Goal: Task Accomplishment & Management: Use online tool/utility

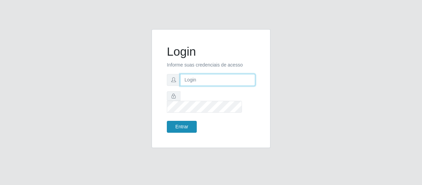
type input "[EMAIL_ADDRESS][DOMAIN_NAME]"
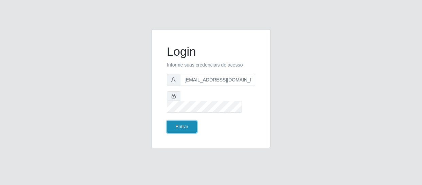
click at [182, 123] on button "Entrar" at bounding box center [182, 127] width 30 height 12
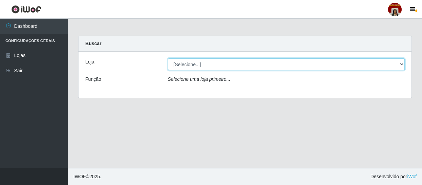
drag, startPoint x: 236, startPoint y: 69, endPoint x: 204, endPoint y: 98, distance: 43.1
click at [236, 69] on select "[Selecione...] Mar Vermelho - Loja 04" at bounding box center [286, 64] width 237 height 12
select select "251"
click at [168, 58] on select "[Selecione...] Mar Vermelho - Loja 04" at bounding box center [286, 64] width 237 height 12
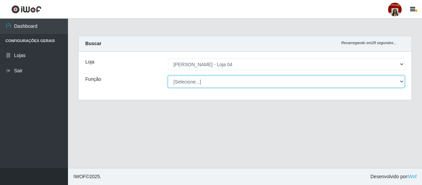
click at [201, 83] on select "[Selecione...] ASG ASG + ASG ++ Auxiliar de Depósito Auxiliar de Depósito + Aux…" at bounding box center [286, 82] width 237 height 12
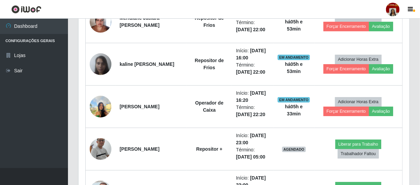
scroll to position [1020, 0]
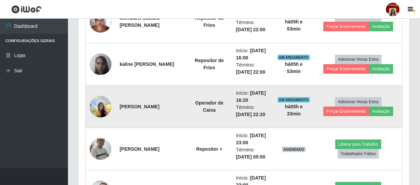
click at [100, 104] on img at bounding box center [101, 106] width 22 height 29
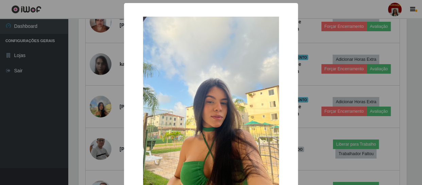
click at [38, 99] on div "× OK Cancel" at bounding box center [211, 92] width 422 height 185
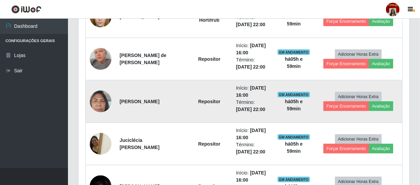
scroll to position [402, 0]
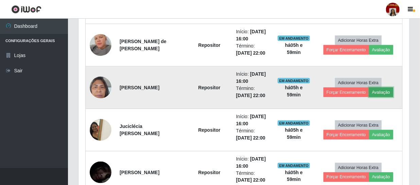
click at [381, 89] on button "Avaliação" at bounding box center [381, 93] width 24 height 10
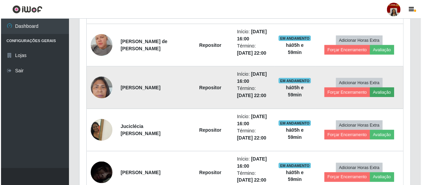
scroll to position [141, 328]
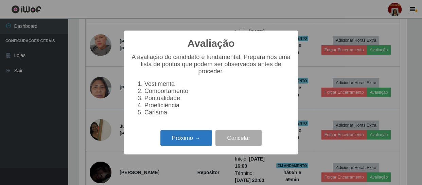
drag, startPoint x: 193, startPoint y: 140, endPoint x: 193, endPoint y: 135, distance: 5.1
click at [193, 135] on button "Próximo →" at bounding box center [187, 138] width 52 height 16
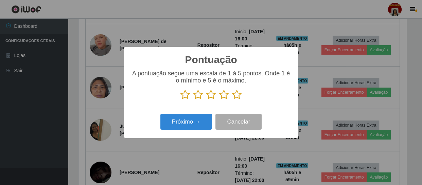
click at [235, 94] on icon at bounding box center [237, 95] width 10 height 10
click at [232, 100] on input "radio" at bounding box center [232, 100] width 0 height 0
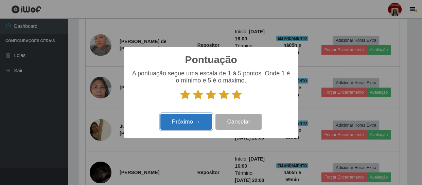
click at [202, 121] on button "Próximo →" at bounding box center [187, 122] width 52 height 16
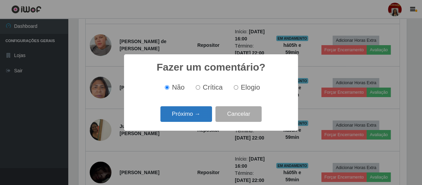
click at [191, 115] on button "Próximo →" at bounding box center [187, 114] width 52 height 16
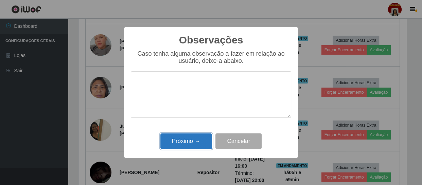
drag, startPoint x: 198, startPoint y: 135, endPoint x: 190, endPoint y: 129, distance: 9.9
click at [199, 136] on button "Próximo →" at bounding box center [187, 142] width 52 height 16
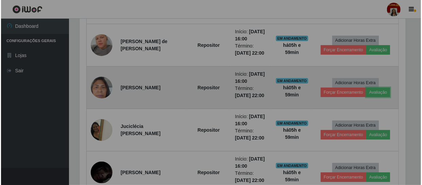
scroll to position [141, 331]
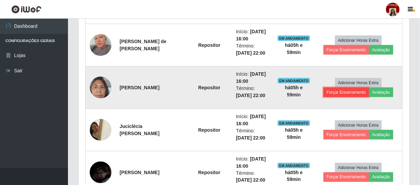
click at [339, 88] on button "Forçar Encerramento" at bounding box center [347, 93] width 46 height 10
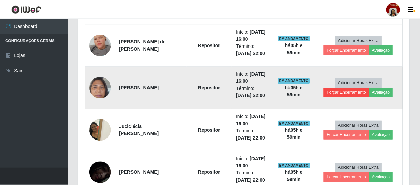
scroll to position [141, 328]
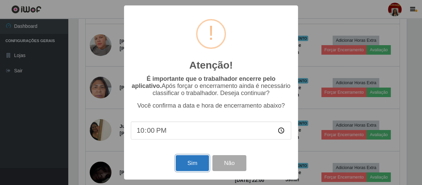
click at [190, 161] on button "Sim" at bounding box center [192, 163] width 33 height 16
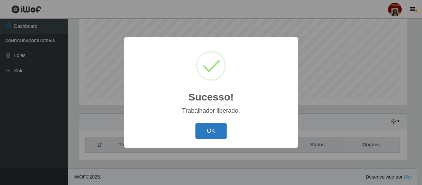
click at [219, 129] on button "OK" at bounding box center [212, 131] width 32 height 16
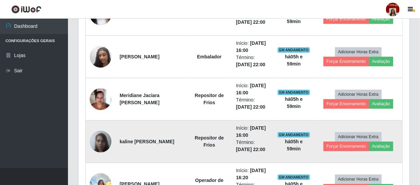
scroll to position [918, 0]
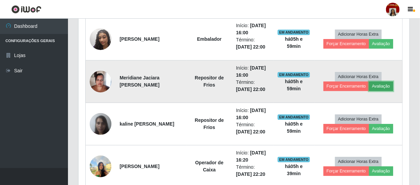
click at [380, 86] on button "Avaliação" at bounding box center [381, 87] width 24 height 10
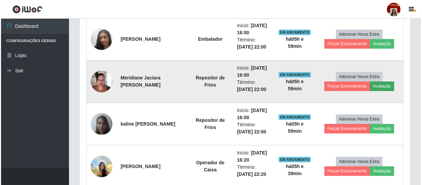
scroll to position [141, 328]
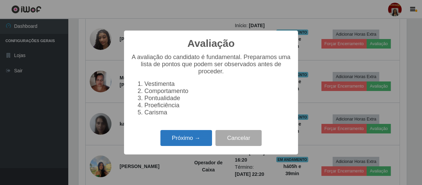
click at [187, 141] on button "Próximo →" at bounding box center [187, 138] width 52 height 16
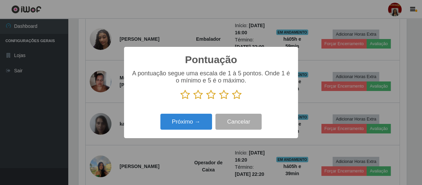
scroll to position [339947, 339760]
click at [238, 98] on icon at bounding box center [237, 95] width 10 height 10
click at [232, 100] on input "radio" at bounding box center [232, 100] width 0 height 0
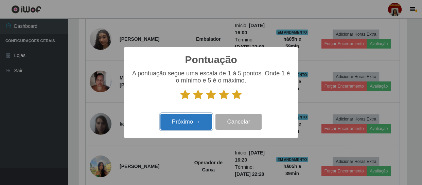
click at [193, 118] on button "Próximo →" at bounding box center [187, 122] width 52 height 16
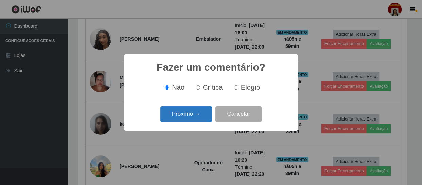
click at [194, 114] on button "Próximo →" at bounding box center [187, 114] width 52 height 16
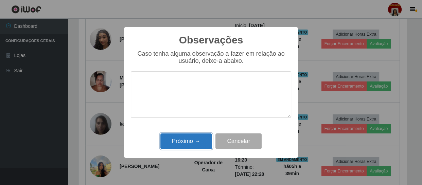
click at [196, 137] on button "Próximo →" at bounding box center [187, 142] width 52 height 16
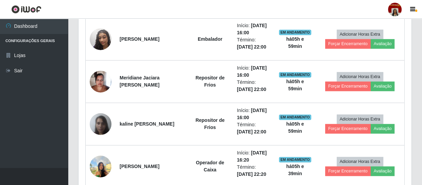
scroll to position [141, 331]
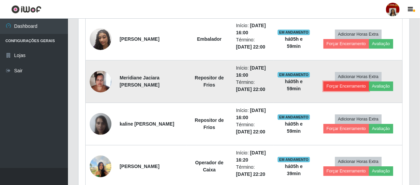
click at [342, 83] on button "Forçar Encerramento" at bounding box center [347, 87] width 46 height 10
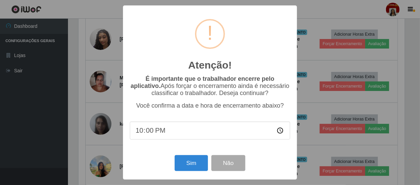
scroll to position [141, 328]
click at [192, 159] on button "Sim" at bounding box center [192, 163] width 33 height 16
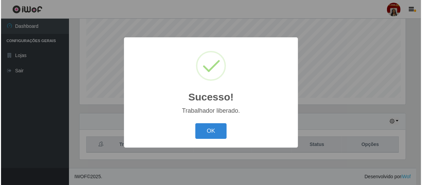
scroll to position [0, 0]
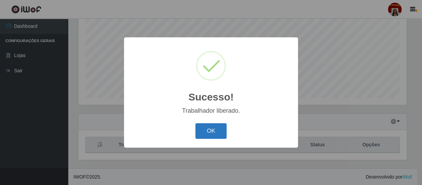
click at [209, 133] on button "OK" at bounding box center [212, 131] width 32 height 16
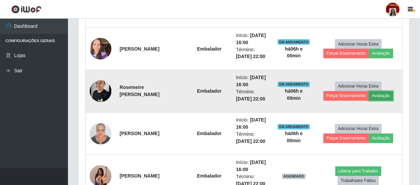
click at [390, 95] on button "Avaliação" at bounding box center [381, 96] width 24 height 10
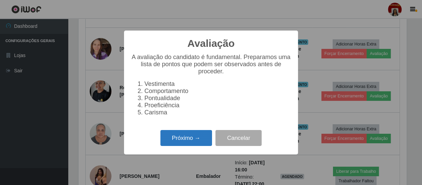
click at [197, 140] on button "Próximo →" at bounding box center [187, 138] width 52 height 16
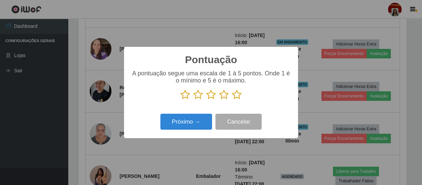
drag, startPoint x: 239, startPoint y: 96, endPoint x: 230, endPoint y: 100, distance: 9.3
click at [239, 96] on icon at bounding box center [237, 95] width 10 height 10
click at [232, 100] on input "radio" at bounding box center [232, 100] width 0 height 0
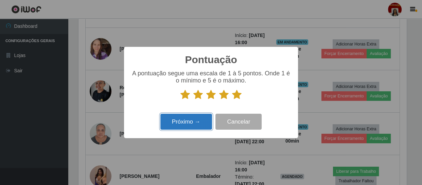
click at [198, 122] on button "Próximo →" at bounding box center [187, 122] width 52 height 16
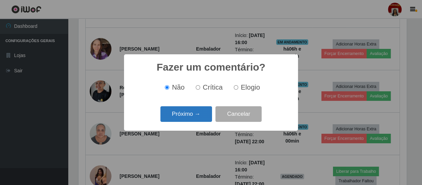
click at [198, 117] on button "Próximo →" at bounding box center [187, 114] width 52 height 16
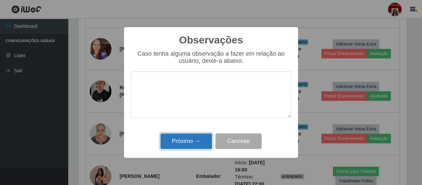
click at [198, 138] on button "Próximo →" at bounding box center [187, 142] width 52 height 16
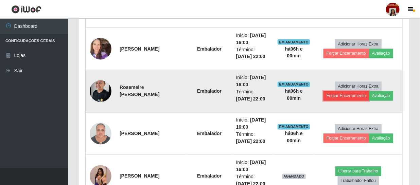
click at [344, 94] on button "Forçar Encerramento" at bounding box center [347, 96] width 46 height 10
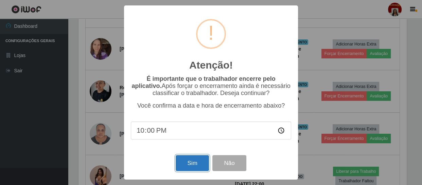
click at [192, 165] on button "Sim" at bounding box center [192, 163] width 33 height 16
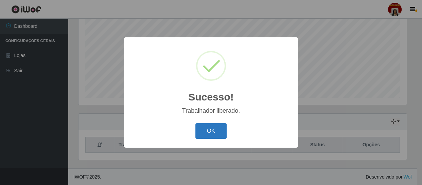
click at [213, 131] on button "OK" at bounding box center [212, 131] width 32 height 16
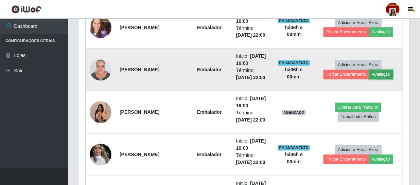
click at [385, 74] on button "Avaliação" at bounding box center [381, 75] width 24 height 10
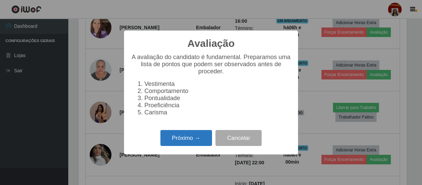
click at [200, 139] on button "Próximo →" at bounding box center [187, 138] width 52 height 16
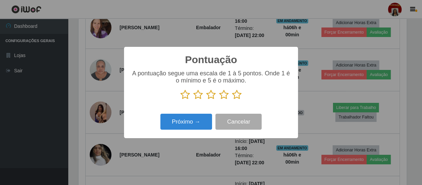
click at [235, 95] on icon at bounding box center [237, 95] width 10 height 10
click at [232, 100] on input "radio" at bounding box center [232, 100] width 0 height 0
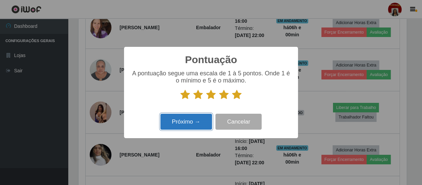
click at [197, 121] on button "Próximo →" at bounding box center [187, 122] width 52 height 16
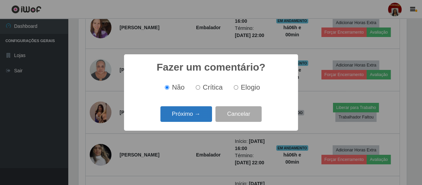
click at [194, 113] on button "Próximo →" at bounding box center [187, 114] width 52 height 16
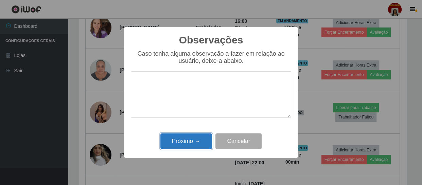
click at [192, 141] on button "Próximo →" at bounding box center [187, 142] width 52 height 16
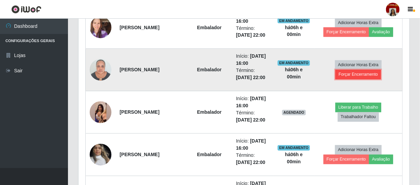
click at [367, 72] on button "Forçar Encerramento" at bounding box center [359, 75] width 46 height 10
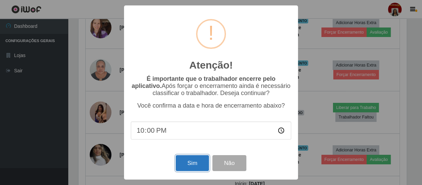
click at [194, 170] on button "Sim" at bounding box center [192, 163] width 33 height 16
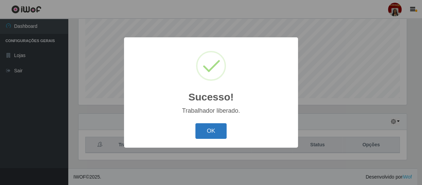
click at [208, 131] on button "OK" at bounding box center [212, 131] width 32 height 16
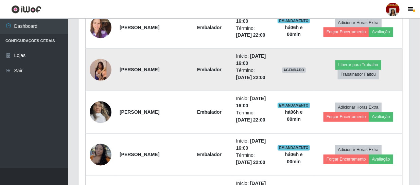
click at [99, 71] on img at bounding box center [101, 70] width 22 height 48
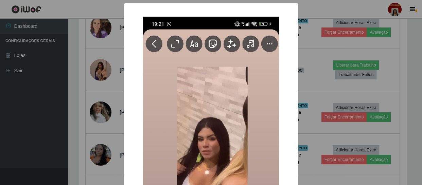
click at [68, 98] on div "× OK Cancel" at bounding box center [211, 92] width 422 height 185
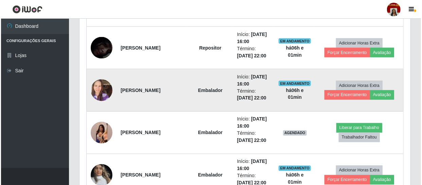
scroll to position [485, 0]
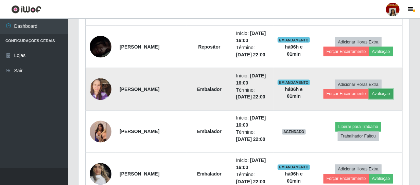
click at [382, 92] on button "Avaliação" at bounding box center [381, 94] width 24 height 10
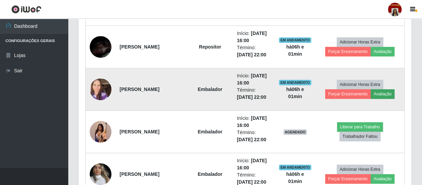
scroll to position [141, 328]
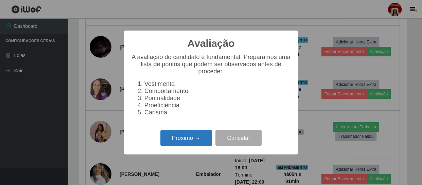
click at [189, 142] on button "Próximo →" at bounding box center [187, 138] width 52 height 16
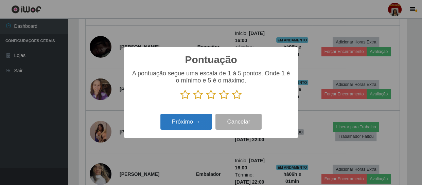
scroll to position [339947, 339760]
click at [237, 98] on icon at bounding box center [237, 95] width 10 height 10
click at [232, 100] on input "radio" at bounding box center [232, 100] width 0 height 0
click at [194, 119] on button "Próximo →" at bounding box center [187, 122] width 52 height 16
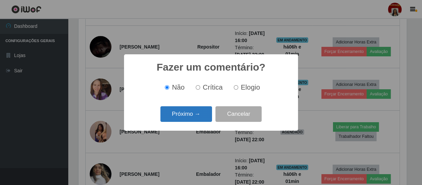
click at [194, 117] on button "Próximo →" at bounding box center [187, 114] width 52 height 16
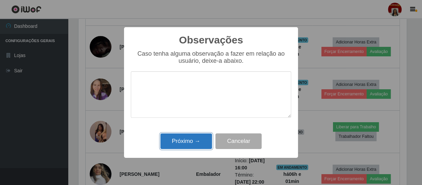
click at [198, 139] on button "Próximo →" at bounding box center [187, 142] width 52 height 16
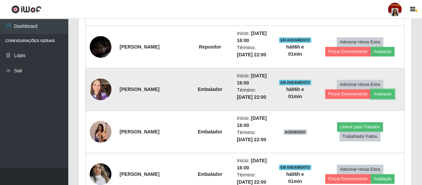
scroll to position [141, 331]
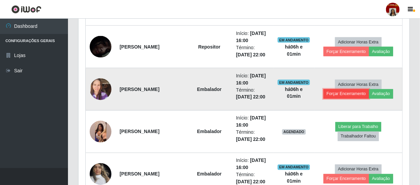
click at [354, 95] on button "Forçar Encerramento" at bounding box center [347, 94] width 46 height 10
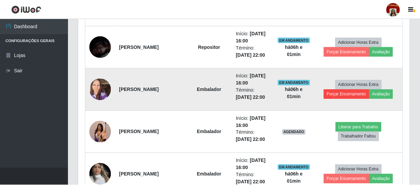
scroll to position [141, 328]
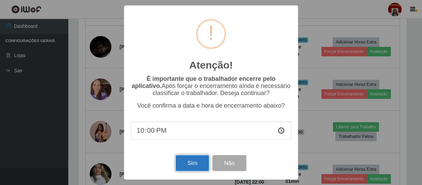
click at [191, 161] on button "Sim" at bounding box center [192, 163] width 33 height 16
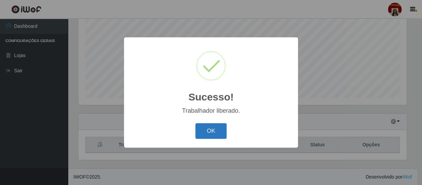
click at [216, 131] on button "OK" at bounding box center [212, 131] width 32 height 16
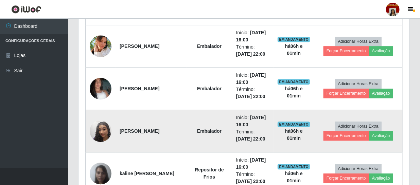
scroll to position [701, 0]
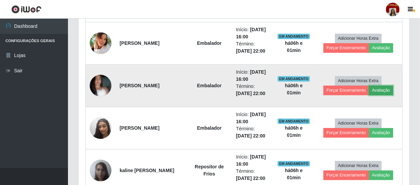
click at [383, 88] on button "Avaliação" at bounding box center [381, 91] width 24 height 10
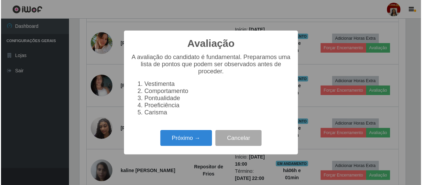
scroll to position [141, 328]
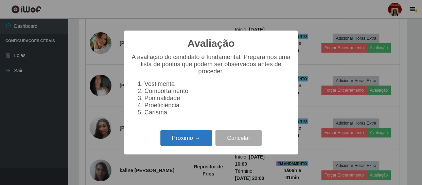
click at [200, 139] on button "Próximo →" at bounding box center [187, 138] width 52 height 16
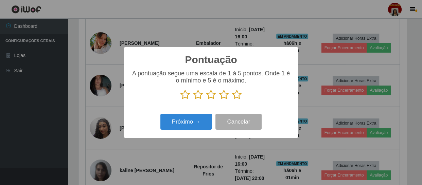
click at [241, 98] on icon at bounding box center [237, 95] width 10 height 10
click at [232, 100] on input "radio" at bounding box center [232, 100] width 0 height 0
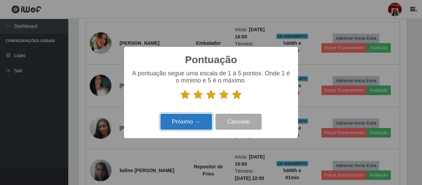
click at [203, 123] on button "Próximo →" at bounding box center [187, 122] width 52 height 16
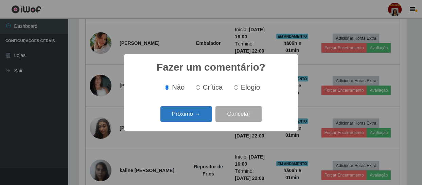
click at [188, 114] on button "Próximo →" at bounding box center [187, 114] width 52 height 16
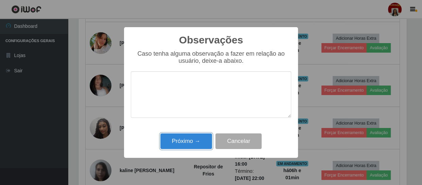
drag, startPoint x: 189, startPoint y: 142, endPoint x: 194, endPoint y: 131, distance: 12.1
click at [188, 141] on button "Próximo →" at bounding box center [187, 142] width 52 height 16
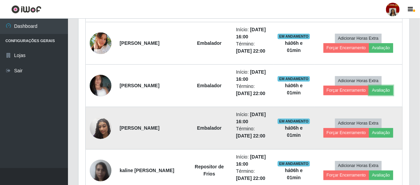
scroll to position [141, 331]
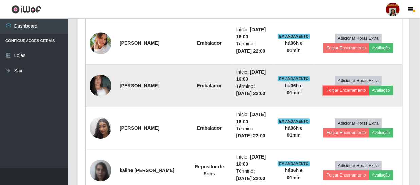
click at [350, 88] on button "Forçar Encerramento" at bounding box center [347, 91] width 46 height 10
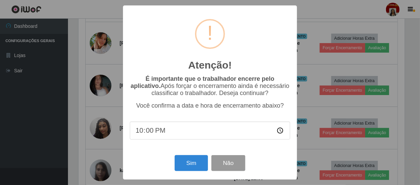
scroll to position [141, 328]
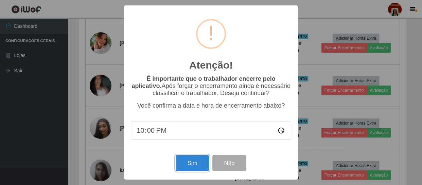
drag, startPoint x: 194, startPoint y: 166, endPoint x: 204, endPoint y: 161, distance: 11.3
click at [194, 166] on button "Sim" at bounding box center [192, 163] width 33 height 16
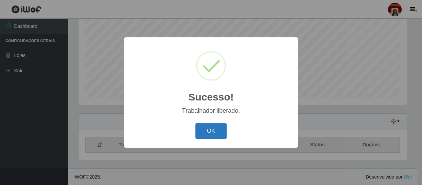
drag, startPoint x: 209, startPoint y: 129, endPoint x: 212, endPoint y: 128, distance: 3.7
click at [209, 129] on button "OK" at bounding box center [212, 131] width 32 height 16
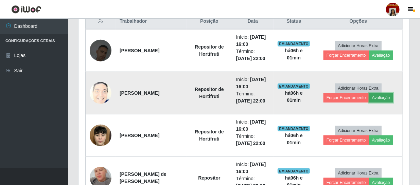
click at [380, 97] on button "Avaliação" at bounding box center [381, 98] width 24 height 10
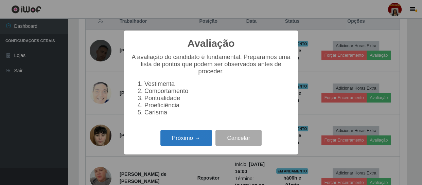
click at [200, 142] on button "Próximo →" at bounding box center [187, 138] width 52 height 16
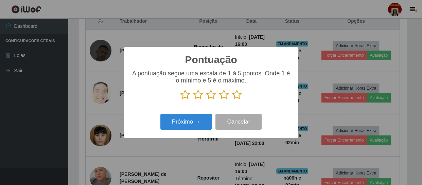
click at [238, 96] on icon at bounding box center [237, 95] width 10 height 10
click at [232, 100] on input "radio" at bounding box center [232, 100] width 0 height 0
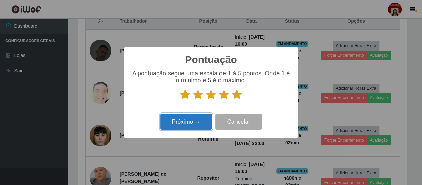
click at [197, 120] on button "Próximo →" at bounding box center [187, 122] width 52 height 16
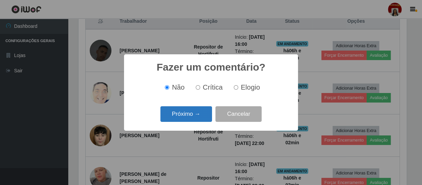
click at [197, 116] on button "Próximo →" at bounding box center [187, 114] width 52 height 16
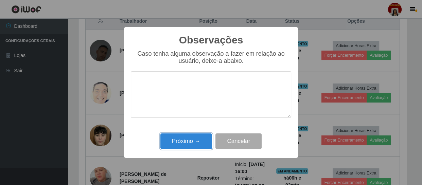
click at [199, 140] on button "Próximo →" at bounding box center [187, 142] width 52 height 16
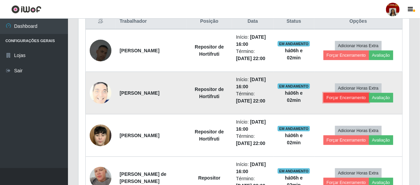
click at [342, 95] on button "Forçar Encerramento" at bounding box center [347, 98] width 46 height 10
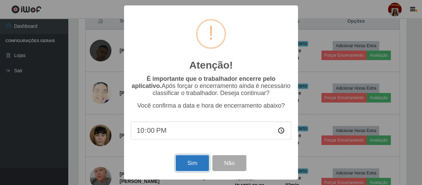
click at [194, 167] on button "Sim" at bounding box center [192, 163] width 33 height 16
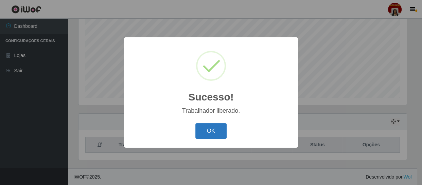
click at [221, 133] on button "OK" at bounding box center [212, 131] width 32 height 16
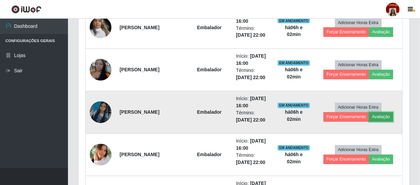
click at [384, 115] on button "Avaliação" at bounding box center [381, 118] width 24 height 10
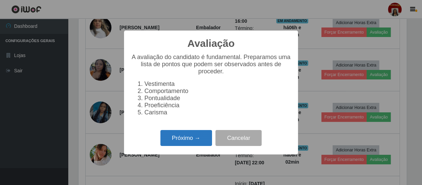
click at [200, 140] on button "Próximo →" at bounding box center [187, 138] width 52 height 16
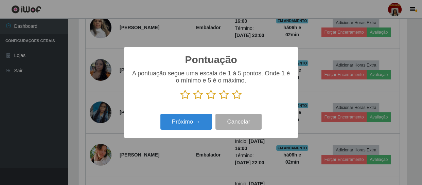
click at [238, 94] on icon at bounding box center [237, 95] width 10 height 10
click at [232, 100] on input "radio" at bounding box center [232, 100] width 0 height 0
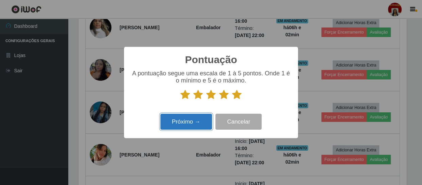
click at [193, 119] on button "Próximo →" at bounding box center [187, 122] width 52 height 16
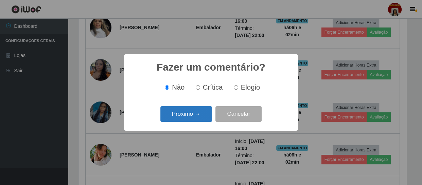
click at [201, 113] on button "Próximo →" at bounding box center [187, 114] width 52 height 16
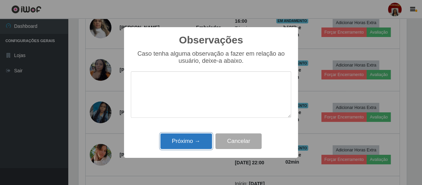
click at [203, 141] on button "Próximo →" at bounding box center [187, 142] width 52 height 16
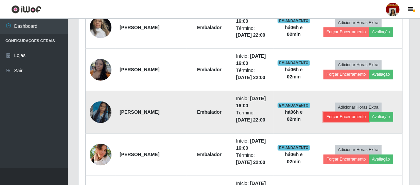
click at [348, 116] on button "Forçar Encerramento" at bounding box center [347, 118] width 46 height 10
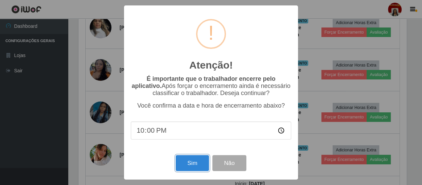
drag, startPoint x: 192, startPoint y: 163, endPoint x: 195, endPoint y: 155, distance: 8.4
click at [191, 162] on button "Sim" at bounding box center [192, 163] width 33 height 16
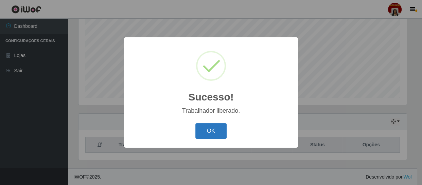
click at [214, 132] on button "OK" at bounding box center [212, 131] width 32 height 16
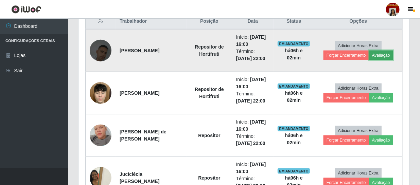
click at [390, 53] on button "Avaliação" at bounding box center [381, 56] width 24 height 10
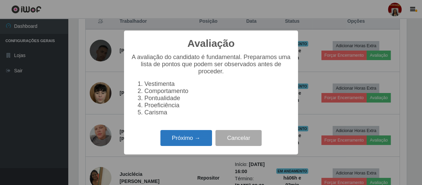
click at [194, 137] on button "Próximo →" at bounding box center [187, 138] width 52 height 16
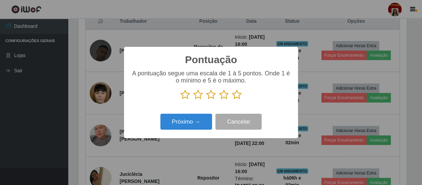
click at [236, 96] on icon at bounding box center [237, 95] width 10 height 10
click at [232, 100] on input "radio" at bounding box center [232, 100] width 0 height 0
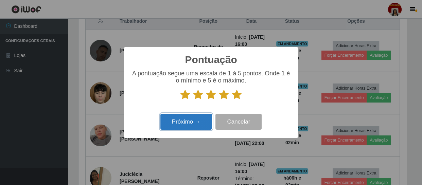
click at [197, 121] on button "Próximo →" at bounding box center [187, 122] width 52 height 16
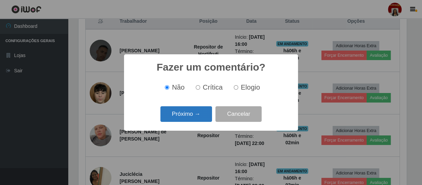
click at [181, 114] on button "Próximo →" at bounding box center [187, 114] width 52 height 16
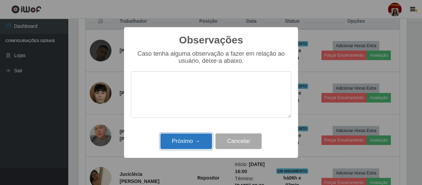
click at [196, 139] on button "Próximo →" at bounding box center [187, 142] width 52 height 16
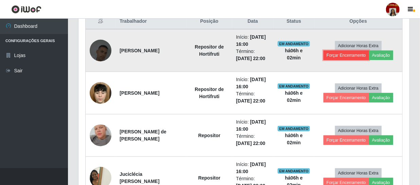
click at [348, 54] on button "Forçar Encerramento" at bounding box center [347, 56] width 46 height 10
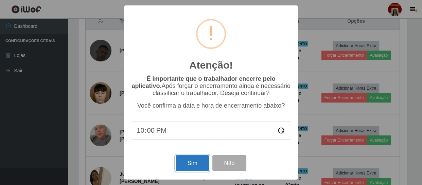
click at [192, 165] on button "Sim" at bounding box center [192, 163] width 33 height 16
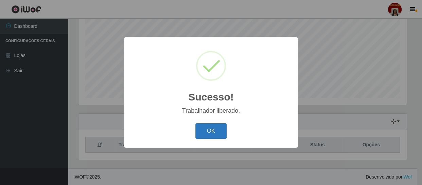
click at [213, 132] on button "OK" at bounding box center [212, 131] width 32 height 16
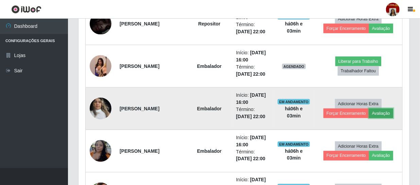
click at [383, 111] on button "Avaliação" at bounding box center [381, 114] width 24 height 10
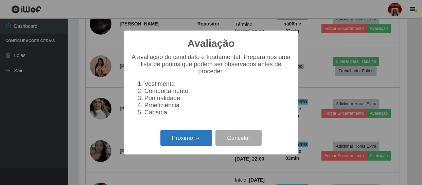
drag, startPoint x: 183, startPoint y: 143, endPoint x: 179, endPoint y: 137, distance: 7.0
click at [179, 137] on button "Próximo →" at bounding box center [187, 138] width 52 height 16
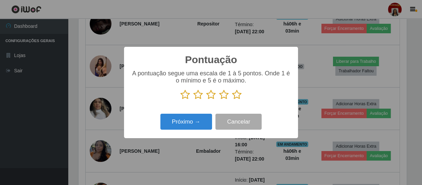
click at [235, 93] on icon at bounding box center [237, 95] width 10 height 10
click at [232, 100] on input "radio" at bounding box center [232, 100] width 0 height 0
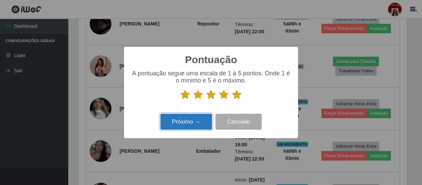
click at [207, 121] on button "Próximo →" at bounding box center [187, 122] width 52 height 16
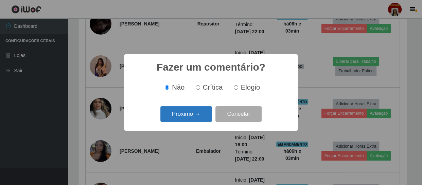
click at [192, 113] on button "Próximo →" at bounding box center [187, 114] width 52 height 16
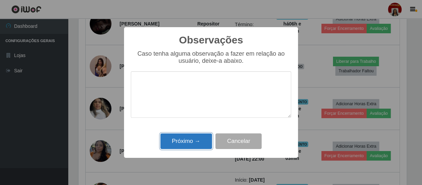
click at [199, 141] on button "Próximo →" at bounding box center [187, 142] width 52 height 16
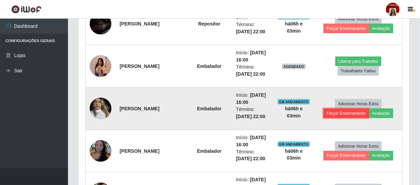
click at [350, 111] on button "Forçar Encerramento" at bounding box center [347, 114] width 46 height 10
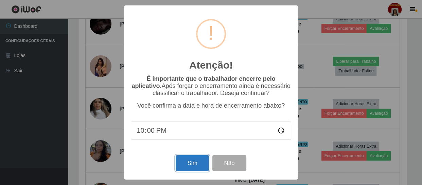
click at [191, 160] on button "Sim" at bounding box center [192, 163] width 33 height 16
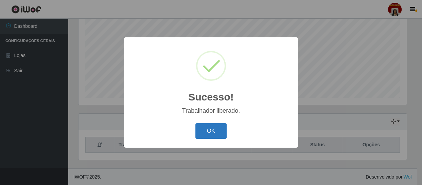
drag, startPoint x: 216, startPoint y: 130, endPoint x: 264, endPoint y: 116, distance: 49.7
click at [218, 127] on button "OK" at bounding box center [212, 131] width 32 height 16
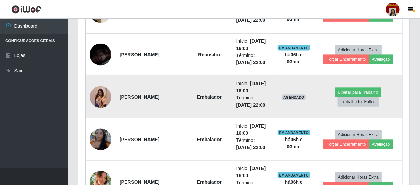
click at [108, 96] on img at bounding box center [101, 97] width 22 height 48
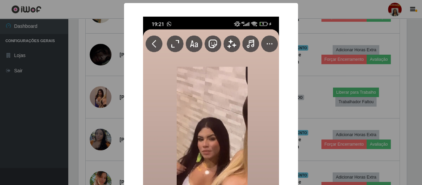
drag, startPoint x: 64, startPoint y: 92, endPoint x: 250, endPoint y: 99, distance: 186.2
click at [86, 93] on div "× OK Cancel" at bounding box center [211, 92] width 422 height 185
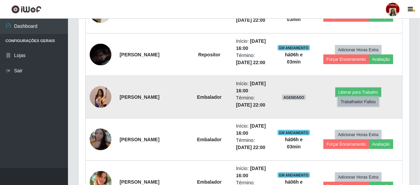
click at [350, 102] on button "Trabalhador Faltou" at bounding box center [358, 102] width 41 height 10
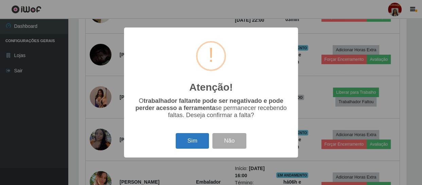
click at [197, 140] on button "Sim" at bounding box center [192, 141] width 33 height 16
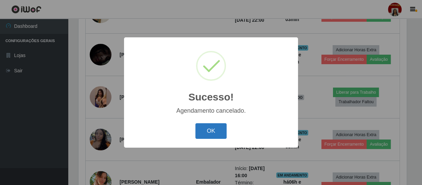
click at [211, 131] on button "OK" at bounding box center [212, 131] width 32 height 16
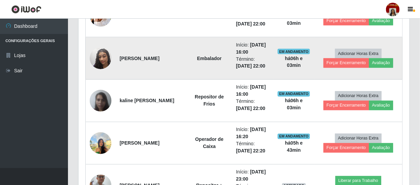
click at [106, 54] on img at bounding box center [101, 58] width 22 height 39
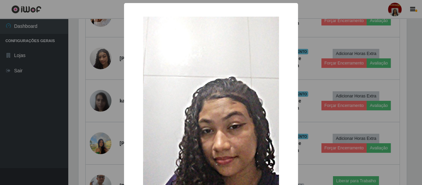
drag, startPoint x: 112, startPoint y: 68, endPoint x: 105, endPoint y: 71, distance: 7.5
click at [112, 69] on div "× OK Cancel" at bounding box center [211, 92] width 422 height 185
click at [74, 77] on div "× OK Cancel" at bounding box center [211, 92] width 422 height 185
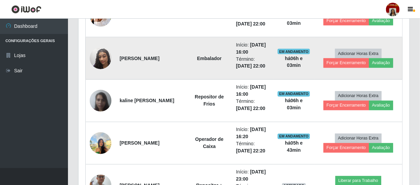
drag, startPoint x: 74, startPoint y: 77, endPoint x: 357, endPoint y: 45, distance: 285.1
click at [397, 46] on td "Adicionar Horas Extra Forçar Encerramento Avaliação" at bounding box center [359, 58] width 88 height 43
click at [381, 63] on button "Avaliação" at bounding box center [381, 63] width 24 height 10
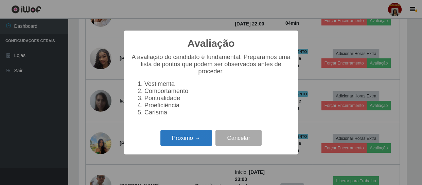
click at [188, 136] on button "Próximo →" at bounding box center [187, 138] width 52 height 16
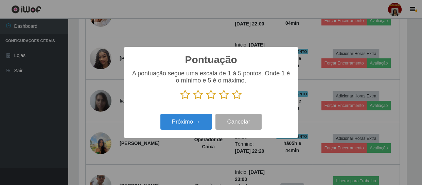
drag, startPoint x: 172, startPoint y: 61, endPoint x: 78, endPoint y: 20, distance: 102.7
click at [74, 21] on div "Pontuação × A pontuação segue uma escala de 1 à 5 pontos. Onde 1 é o mínimo e 5…" at bounding box center [211, 92] width 422 height 185
click at [238, 95] on icon at bounding box center [237, 95] width 10 height 10
click at [232, 100] on input "radio" at bounding box center [232, 100] width 0 height 0
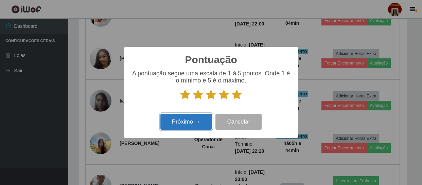
click at [194, 120] on button "Próximo →" at bounding box center [187, 122] width 52 height 16
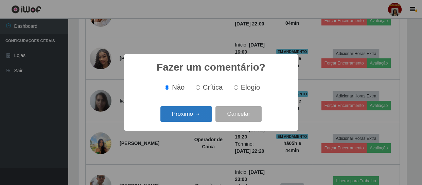
click at [195, 116] on button "Próximo →" at bounding box center [187, 114] width 52 height 16
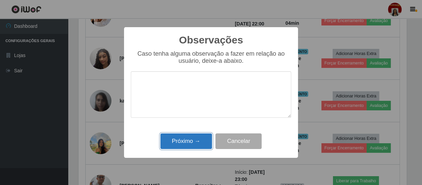
click at [187, 138] on button "Próximo →" at bounding box center [187, 142] width 52 height 16
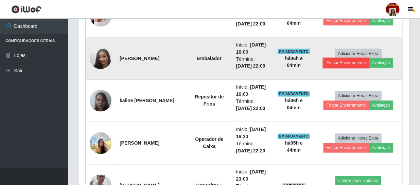
click at [346, 61] on button "Forçar Encerramento" at bounding box center [347, 63] width 46 height 10
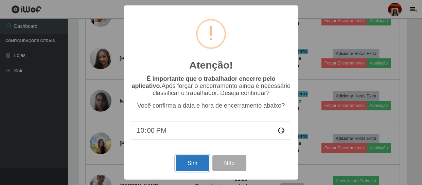
click at [196, 163] on button "Sim" at bounding box center [192, 163] width 33 height 16
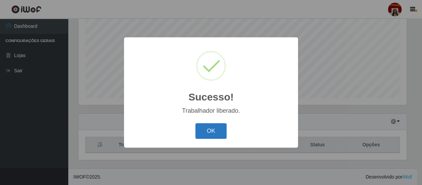
click at [213, 131] on button "OK" at bounding box center [212, 131] width 32 height 16
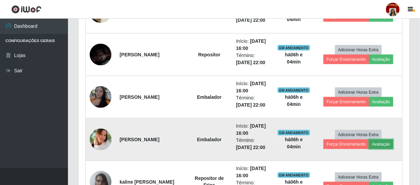
click at [386, 143] on button "Avaliação" at bounding box center [381, 145] width 24 height 10
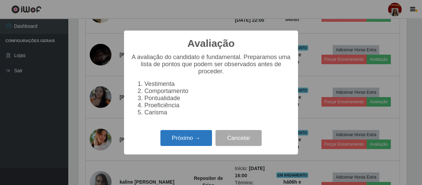
click at [187, 138] on button "Próximo →" at bounding box center [187, 138] width 52 height 16
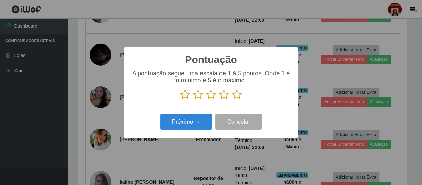
click at [238, 94] on icon at bounding box center [237, 95] width 10 height 10
click at [232, 100] on input "radio" at bounding box center [232, 100] width 0 height 0
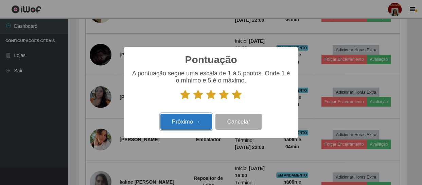
click at [205, 130] on button "Próximo →" at bounding box center [187, 122] width 52 height 16
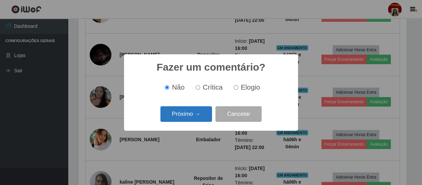
click at [183, 115] on button "Próximo →" at bounding box center [187, 114] width 52 height 16
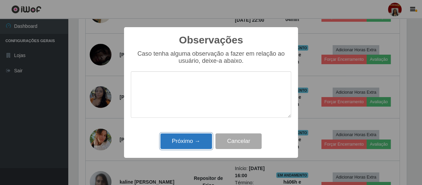
click at [201, 139] on button "Próximo →" at bounding box center [187, 142] width 52 height 16
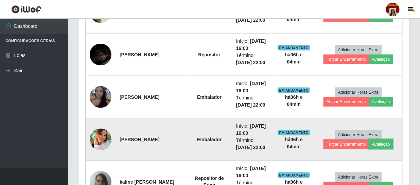
scroll to position [141, 331]
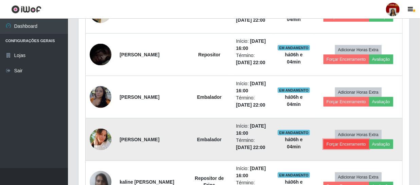
click at [356, 143] on button "Forçar Encerramento" at bounding box center [347, 145] width 46 height 10
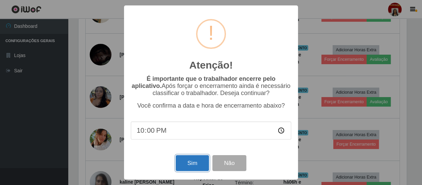
click at [190, 163] on button "Sim" at bounding box center [192, 163] width 33 height 16
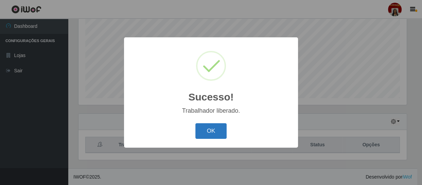
click at [212, 135] on button "OK" at bounding box center [212, 131] width 32 height 16
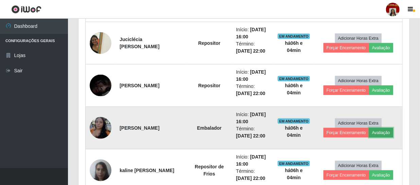
click at [380, 131] on button "Avaliação" at bounding box center [381, 133] width 24 height 10
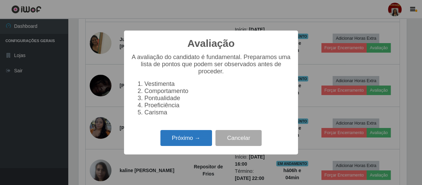
click at [174, 139] on button "Próximo →" at bounding box center [187, 138] width 52 height 16
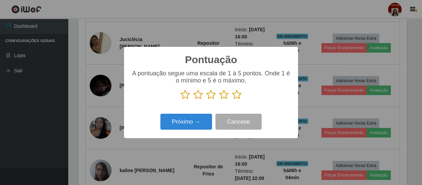
click at [233, 93] on icon at bounding box center [237, 95] width 10 height 10
click at [232, 100] on input "radio" at bounding box center [232, 100] width 0 height 0
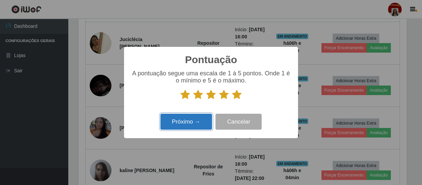
click at [200, 119] on button "Próximo →" at bounding box center [187, 122] width 52 height 16
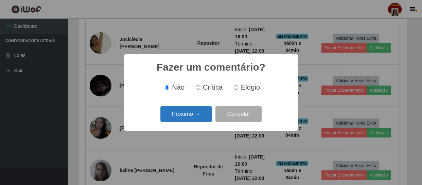
click at [198, 116] on button "Próximo →" at bounding box center [187, 114] width 52 height 16
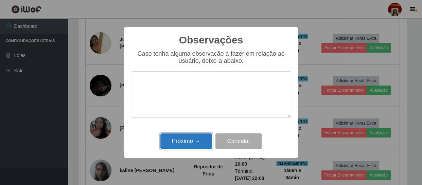
click at [206, 139] on button "Próximo →" at bounding box center [187, 142] width 52 height 16
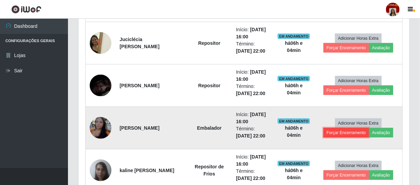
click at [339, 133] on button "Forçar Encerramento" at bounding box center [347, 133] width 46 height 10
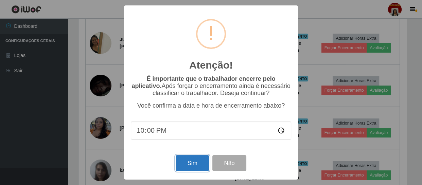
click at [196, 161] on button "Sim" at bounding box center [192, 163] width 33 height 16
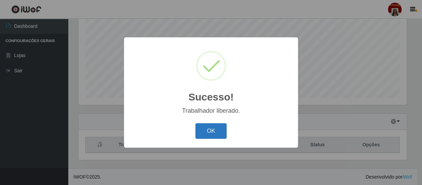
click at [209, 129] on button "OK" at bounding box center [212, 131] width 32 height 16
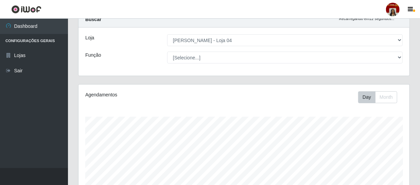
scroll to position [0, 0]
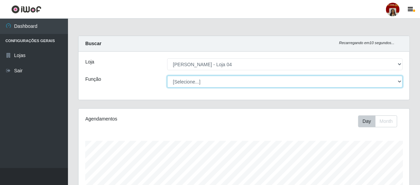
click at [220, 82] on select "[Selecione...] ASG ASG + ASG ++ Auxiliar de Depósito Auxiliar de Depósito + Aux…" at bounding box center [285, 82] width 236 height 12
select select "22"
click at [167, 76] on select "[Selecione...] ASG ASG + ASG ++ Auxiliar de Depósito Auxiliar de Depósito + Aux…" at bounding box center [285, 82] width 236 height 12
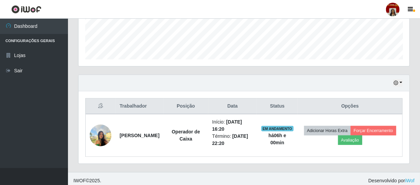
scroll to position [187, 0]
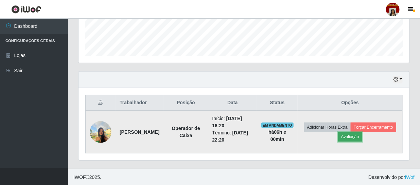
click at [363, 136] on button "Avaliação" at bounding box center [350, 137] width 24 height 10
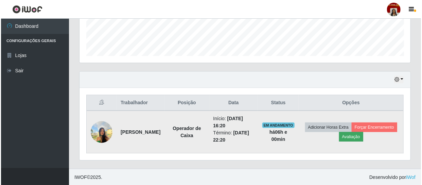
scroll to position [141, 328]
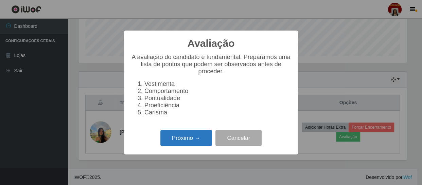
click at [191, 136] on button "Próximo →" at bounding box center [187, 138] width 52 height 16
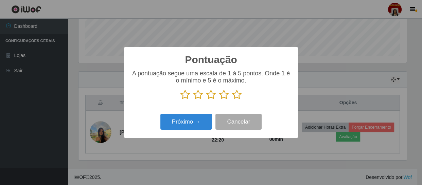
click at [238, 92] on icon at bounding box center [237, 95] width 10 height 10
click at [232, 100] on input "radio" at bounding box center [232, 100] width 0 height 0
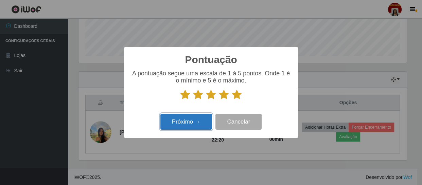
click at [202, 116] on button "Próximo →" at bounding box center [187, 122] width 52 height 16
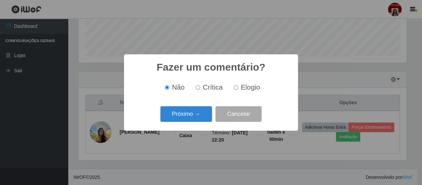
click at [202, 116] on button "Próximo →" at bounding box center [187, 114] width 52 height 16
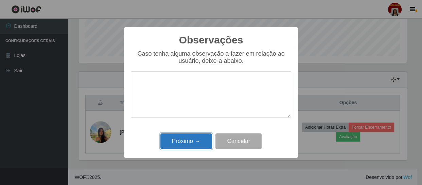
click at [198, 142] on button "Próximo →" at bounding box center [187, 142] width 52 height 16
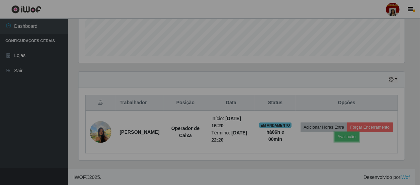
scroll to position [141, 331]
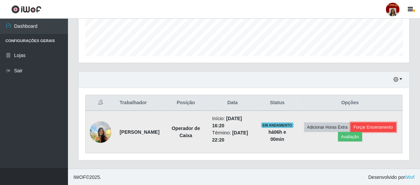
click at [353, 132] on button "Forçar Encerramento" at bounding box center [374, 128] width 46 height 10
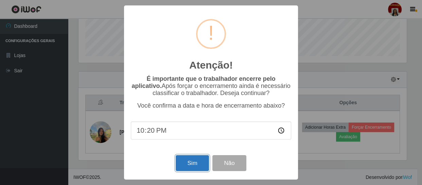
click at [202, 168] on button "Sim" at bounding box center [192, 163] width 33 height 16
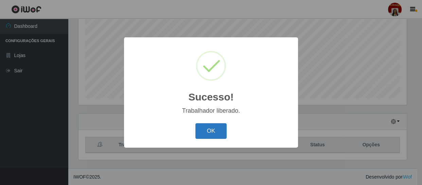
click at [217, 131] on button "OK" at bounding box center [212, 131] width 32 height 16
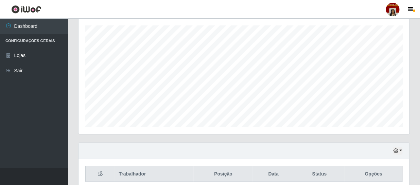
scroll to position [145, 0]
